Goal: Transaction & Acquisition: Purchase product/service

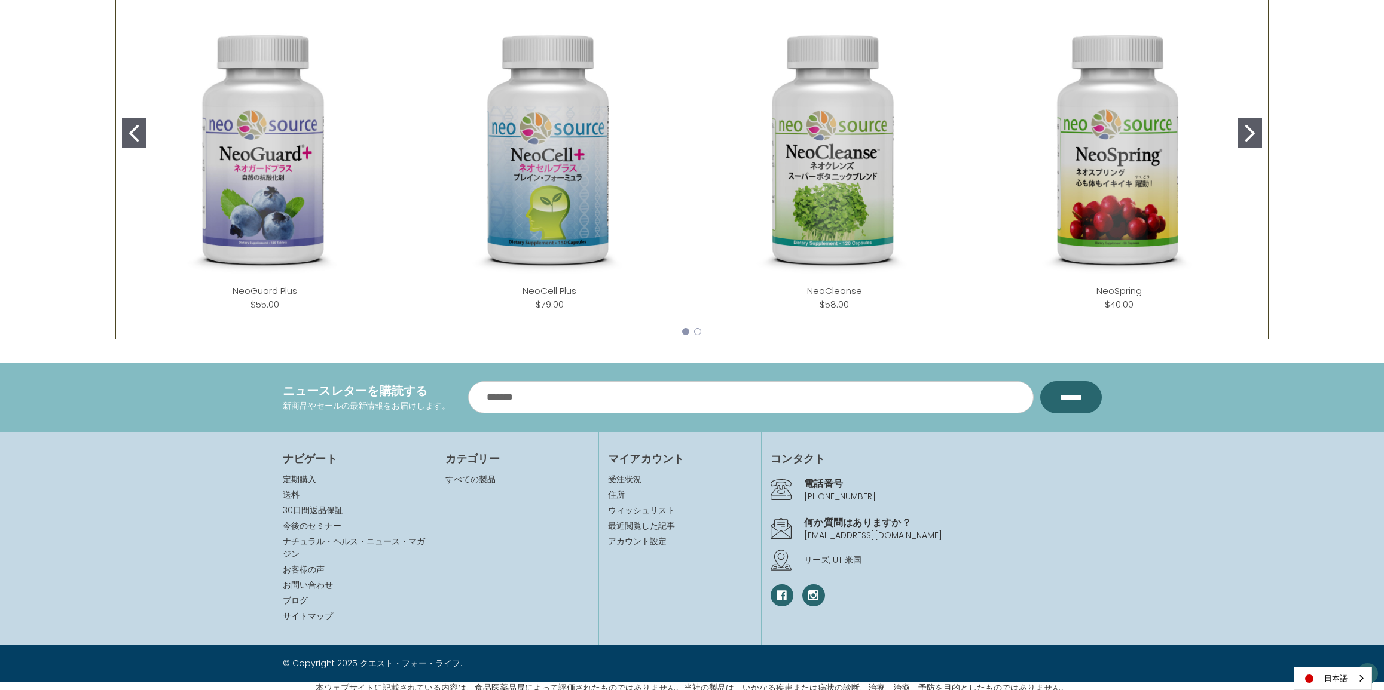
scroll to position [598, 0]
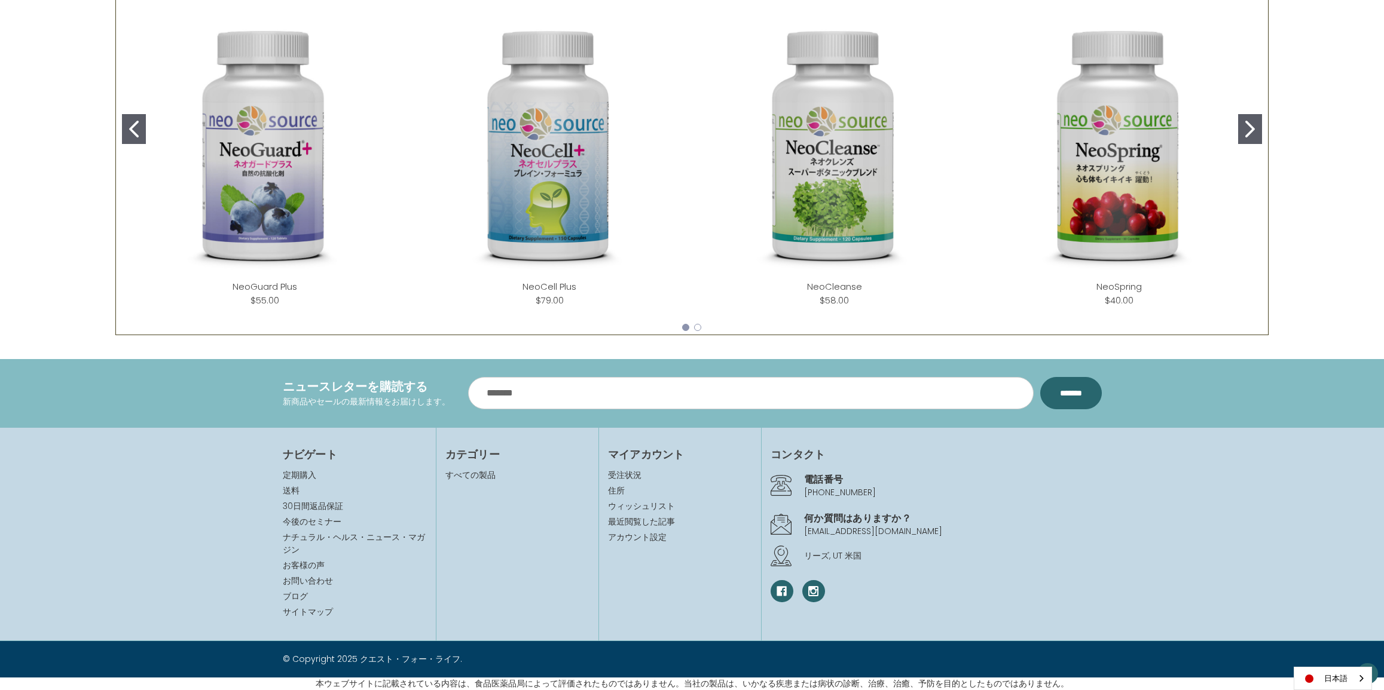
click at [806, 166] on img "NeoCleanse" at bounding box center [834, 147] width 266 height 266
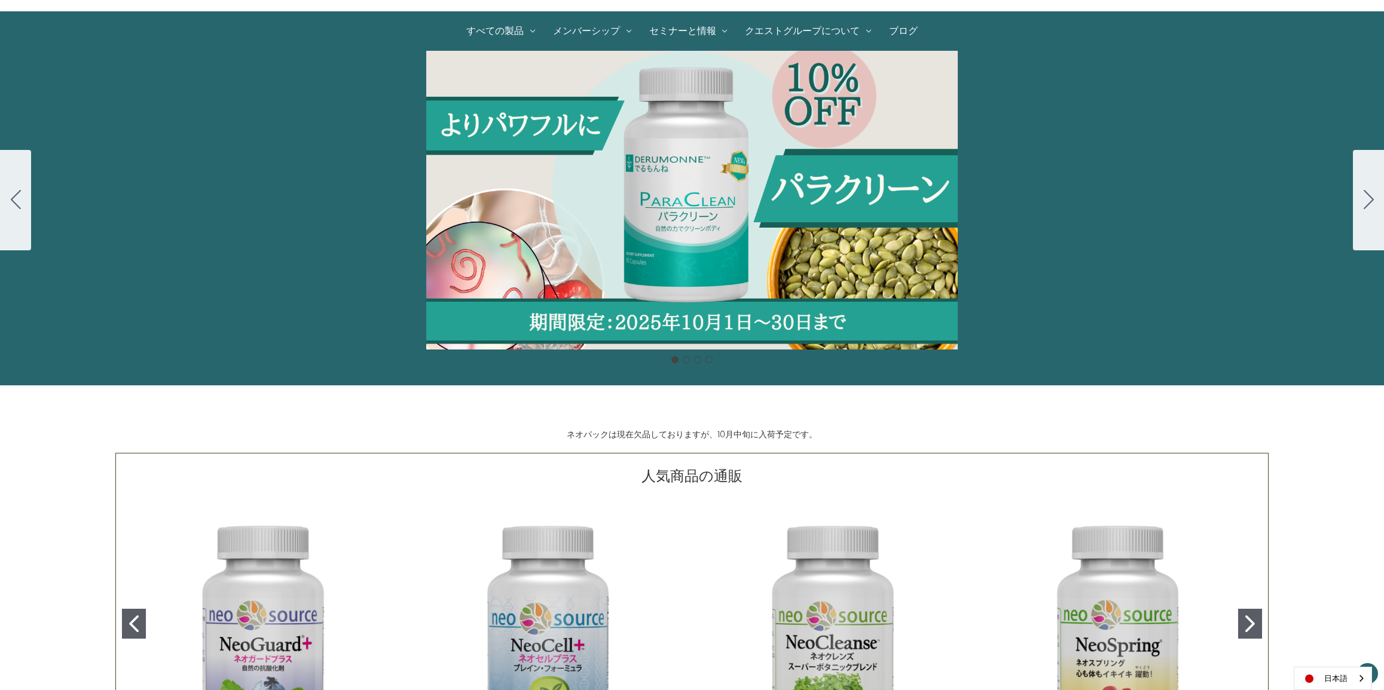
scroll to position [115, 0]
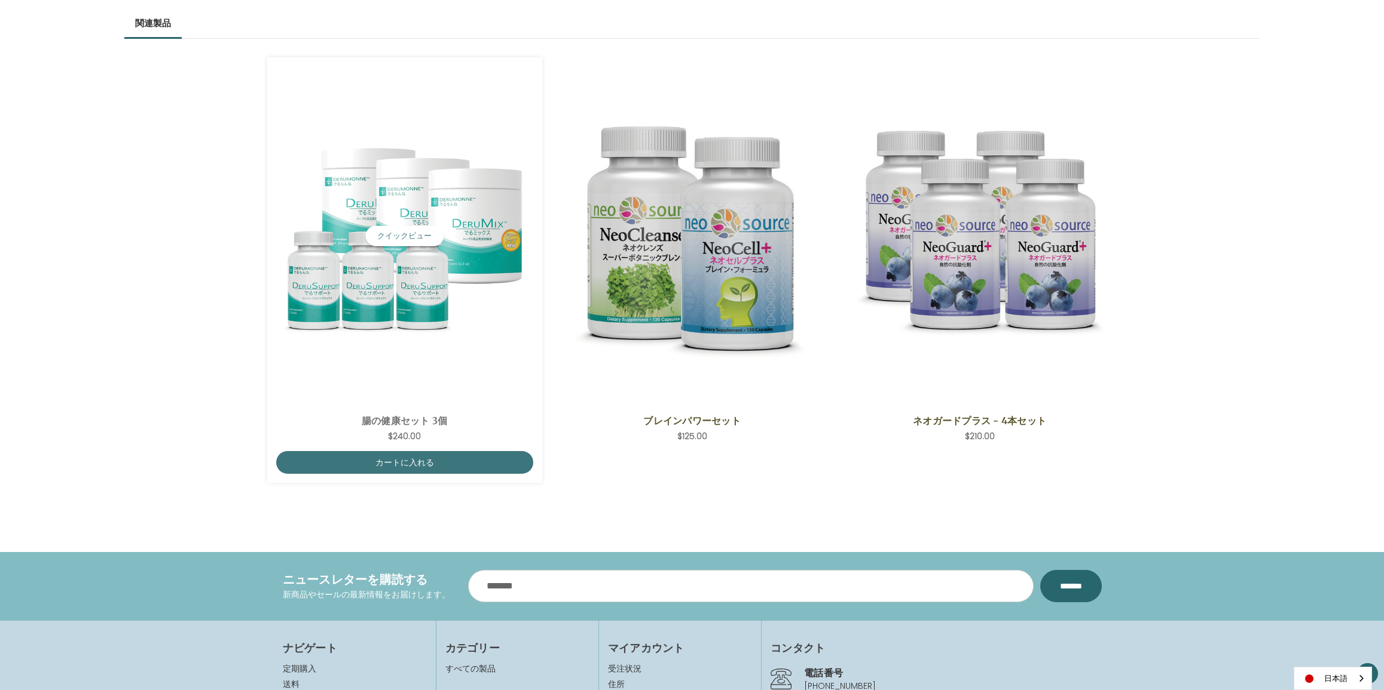
scroll to position [1278, 0]
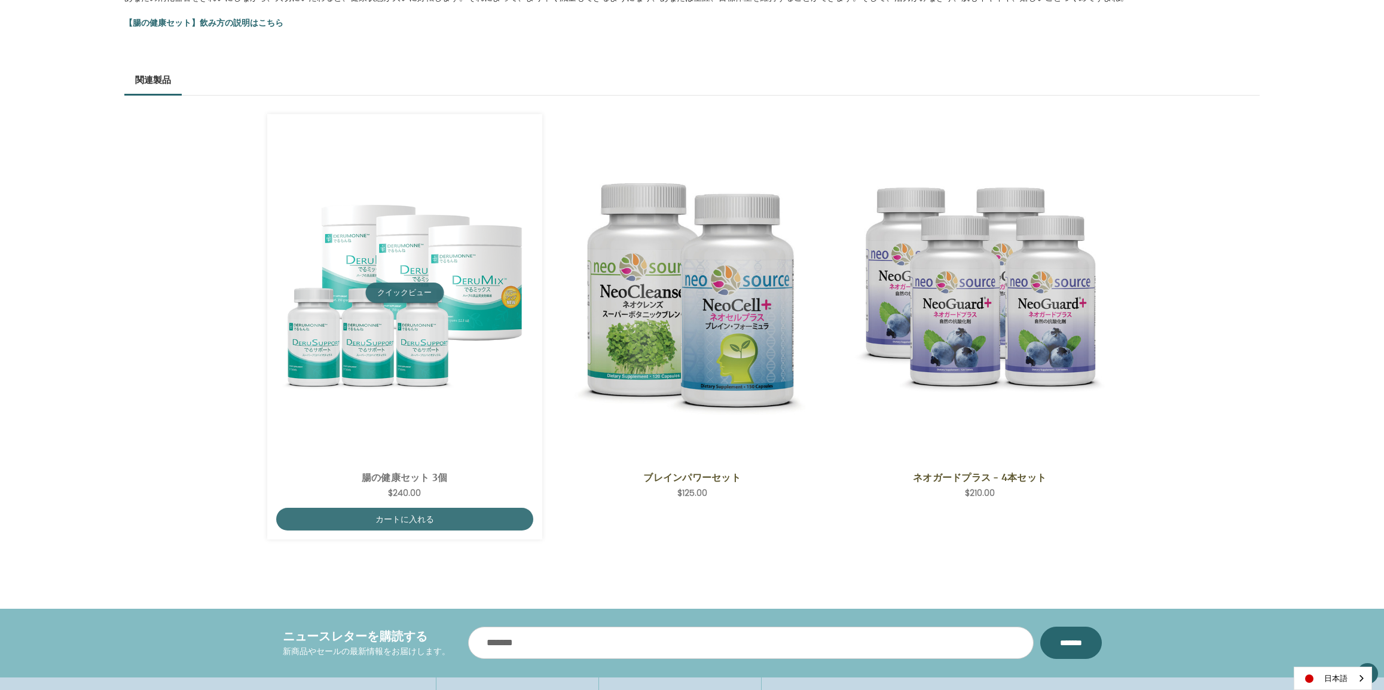
click at [383, 298] on button "クイックビュー" at bounding box center [404, 293] width 78 height 20
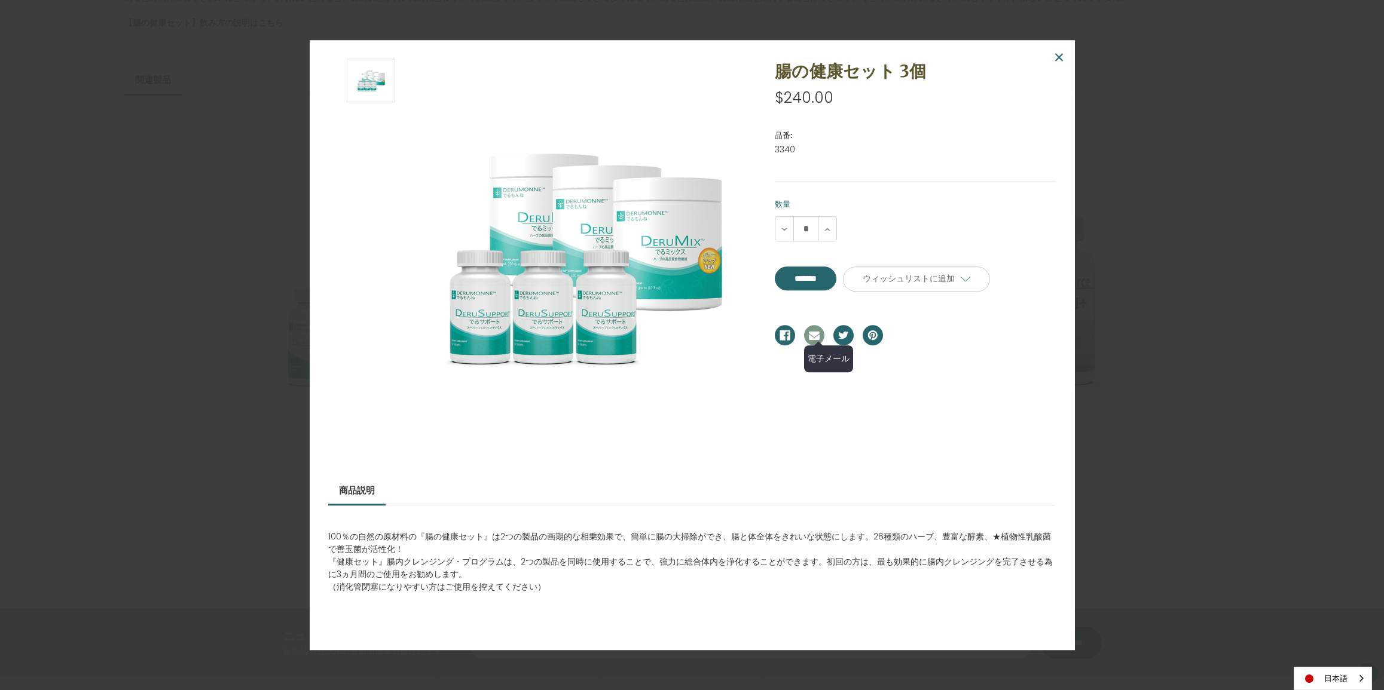
click at [813, 340] on link "電子メール" at bounding box center [814, 336] width 20 height 20
click at [813, 336] on link "電子メール" at bounding box center [814, 336] width 20 height 20
click at [1053, 51] on span "×" at bounding box center [1058, 57] width 11 height 27
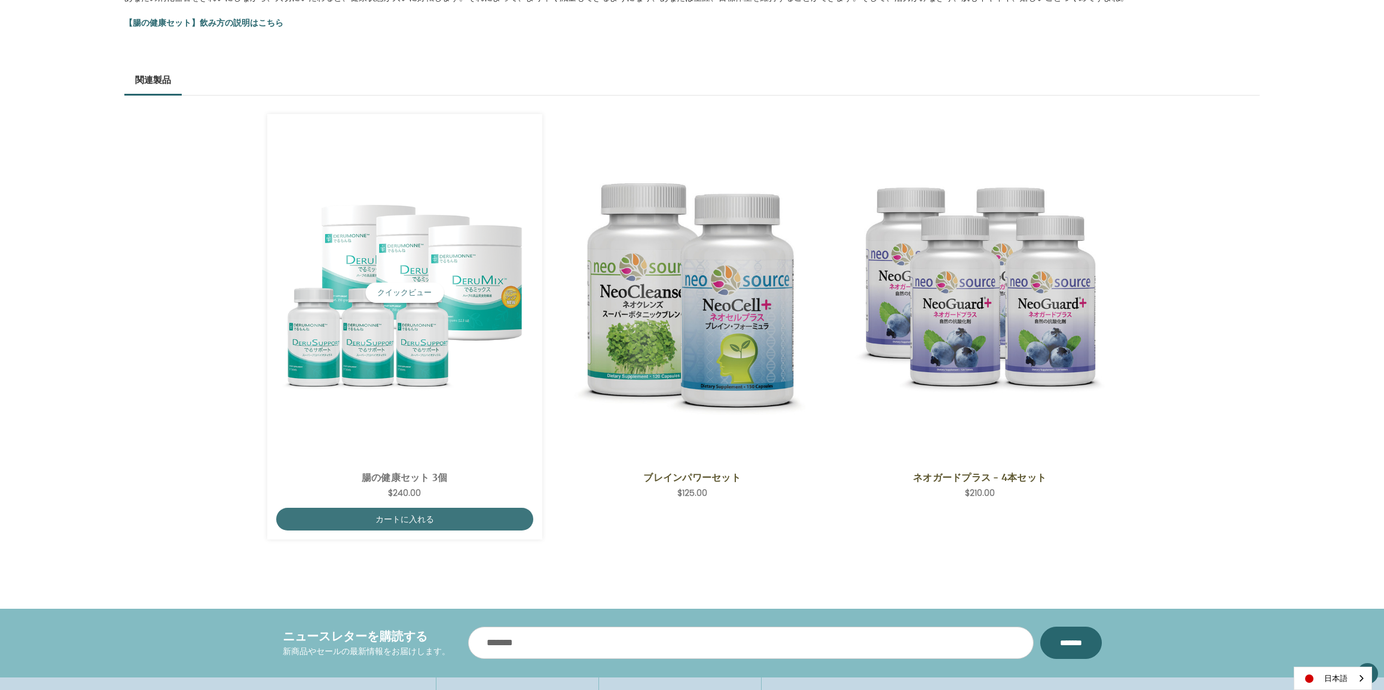
click at [417, 484] on link "腸の健康セット 3個" at bounding box center [404, 477] width 244 height 14
click at [399, 295] on button "クイックビュー" at bounding box center [404, 293] width 78 height 20
